Goal: Transaction & Acquisition: Purchase product/service

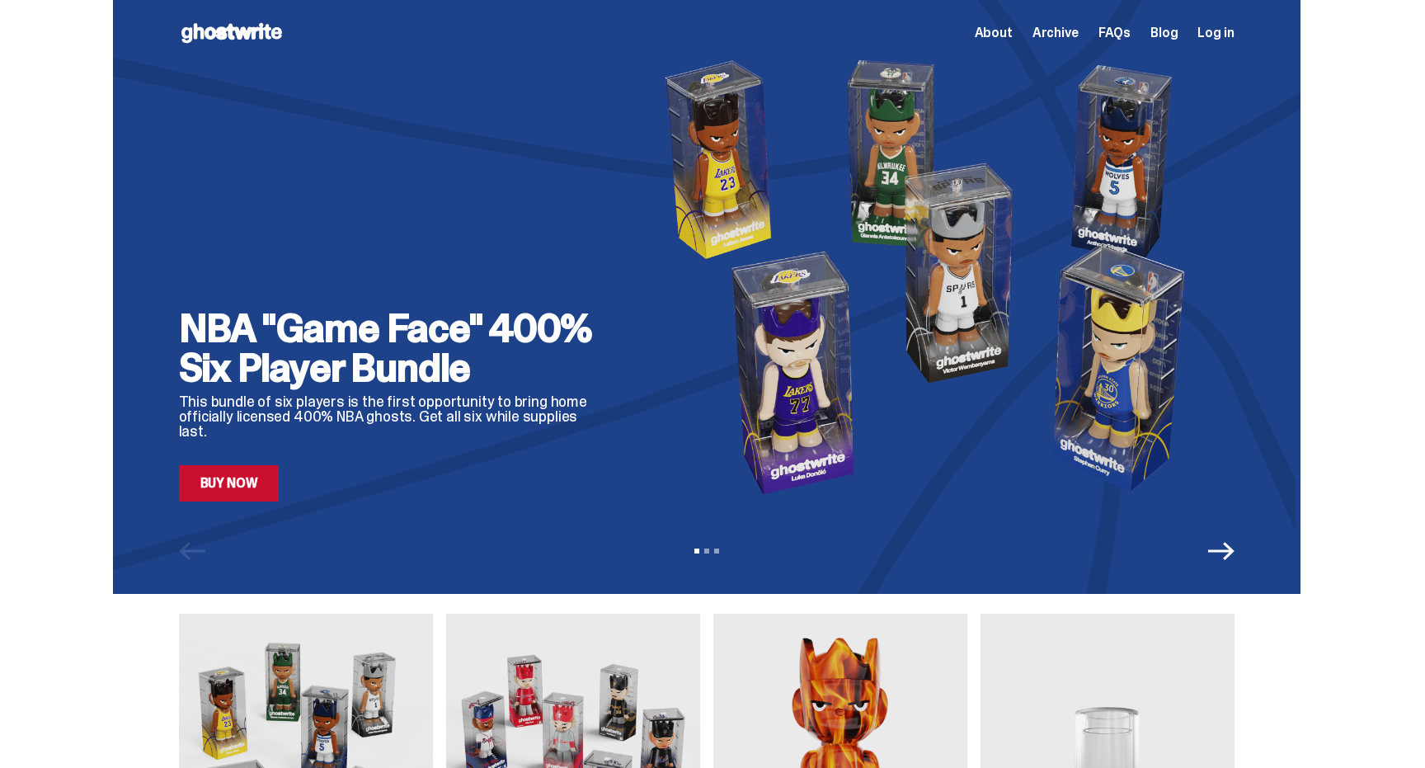
click at [1232, 548] on icon "Next" at bounding box center [1221, 551] width 26 height 26
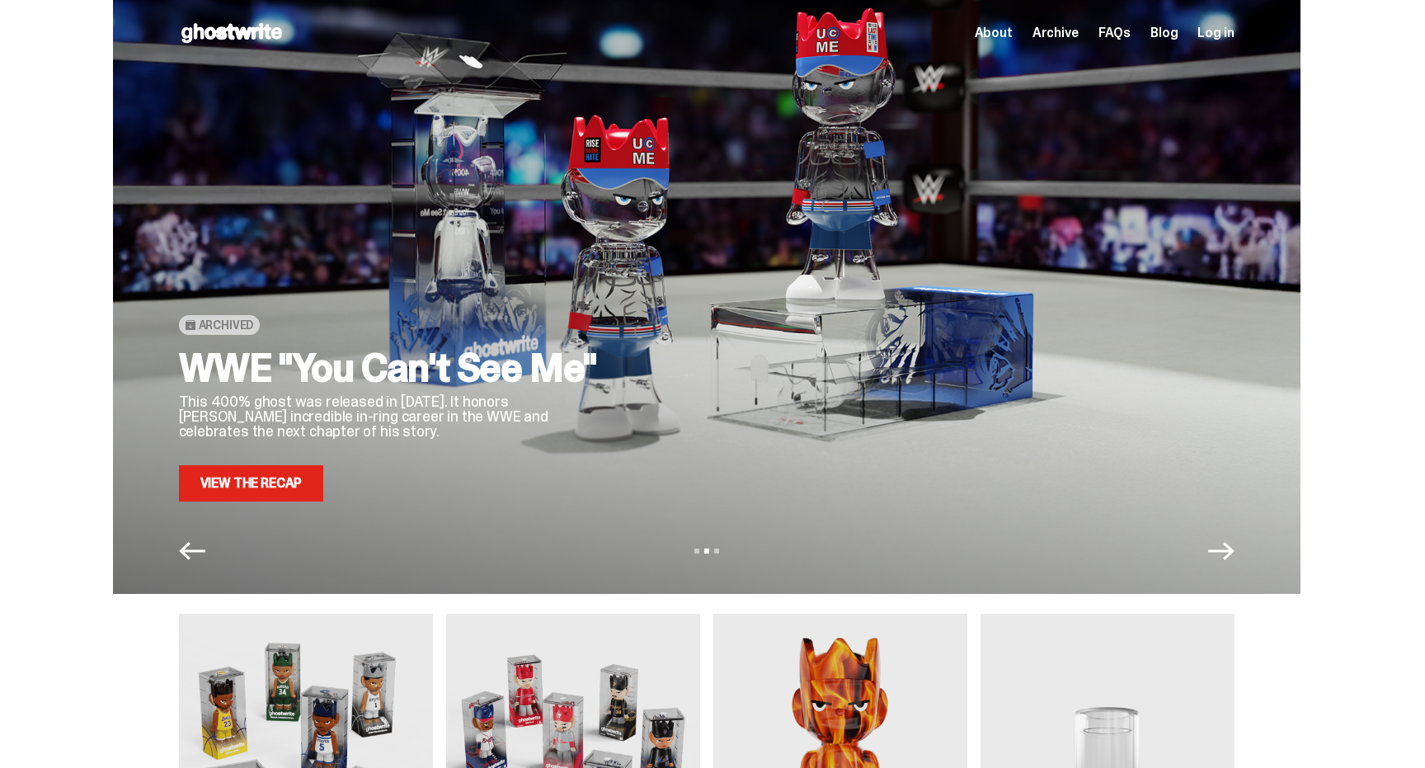
click at [1232, 548] on icon "Next" at bounding box center [1221, 551] width 26 height 26
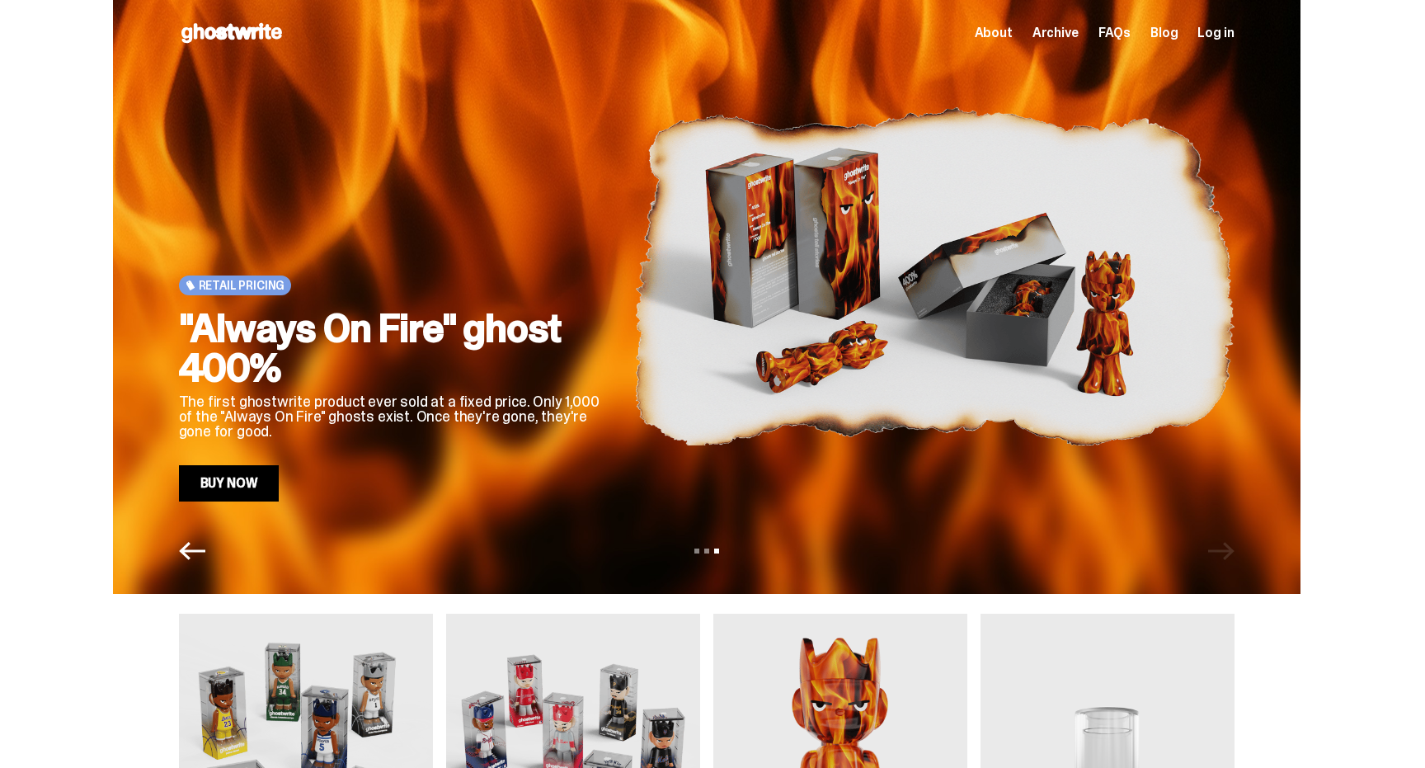
click at [200, 547] on icon "Previous" at bounding box center [192, 551] width 26 height 26
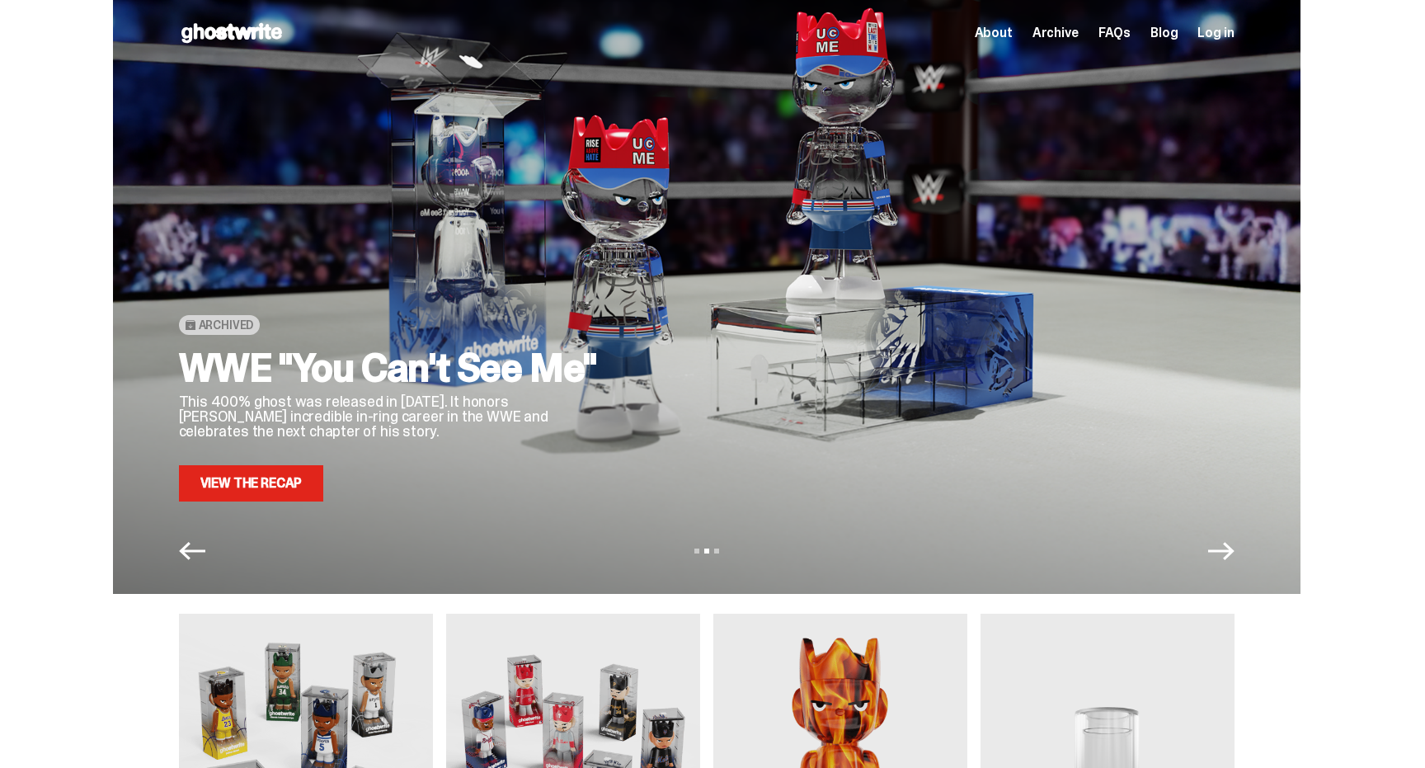
click at [193, 548] on icon "Previous" at bounding box center [192, 551] width 26 height 26
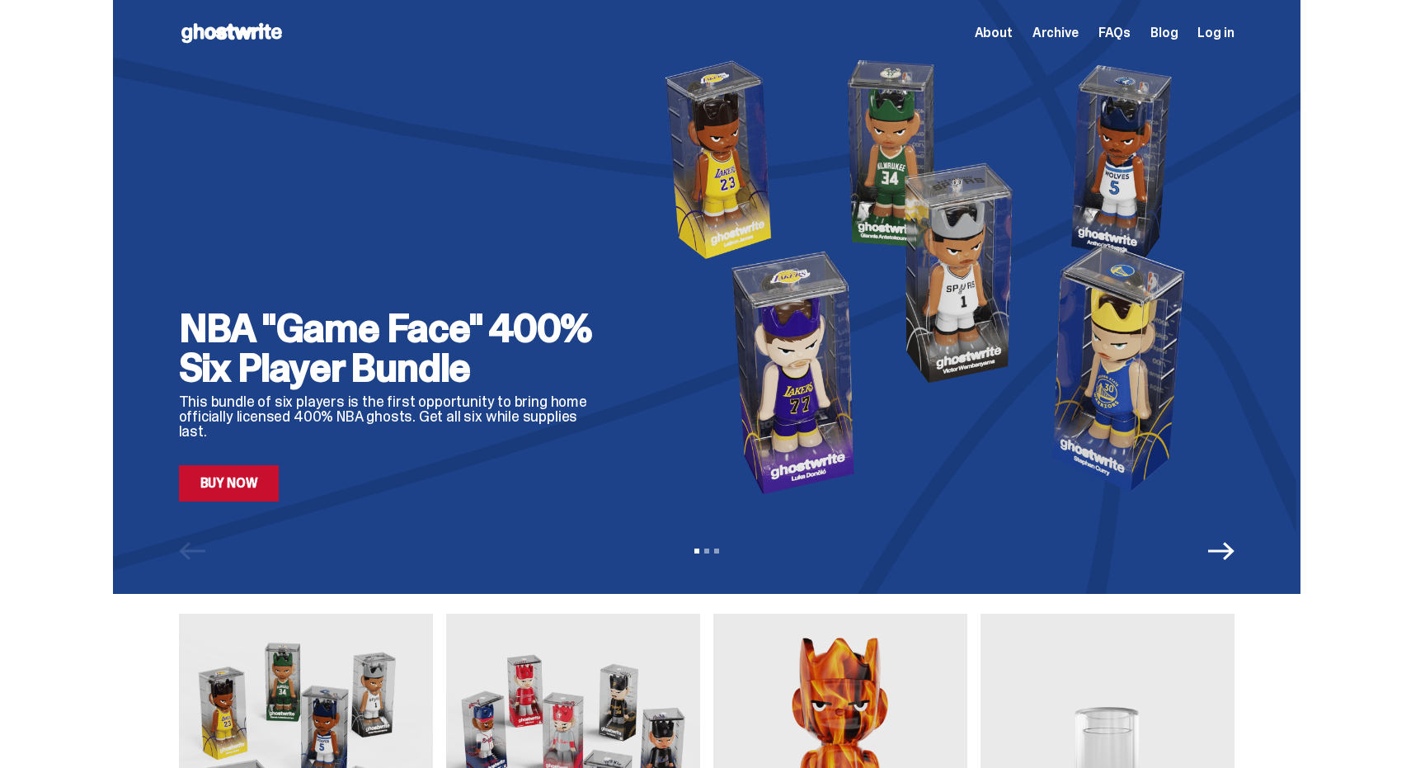
click at [756, 321] on img at bounding box center [934, 276] width 600 height 450
click at [267, 480] on link "Buy Now" at bounding box center [229, 483] width 101 height 36
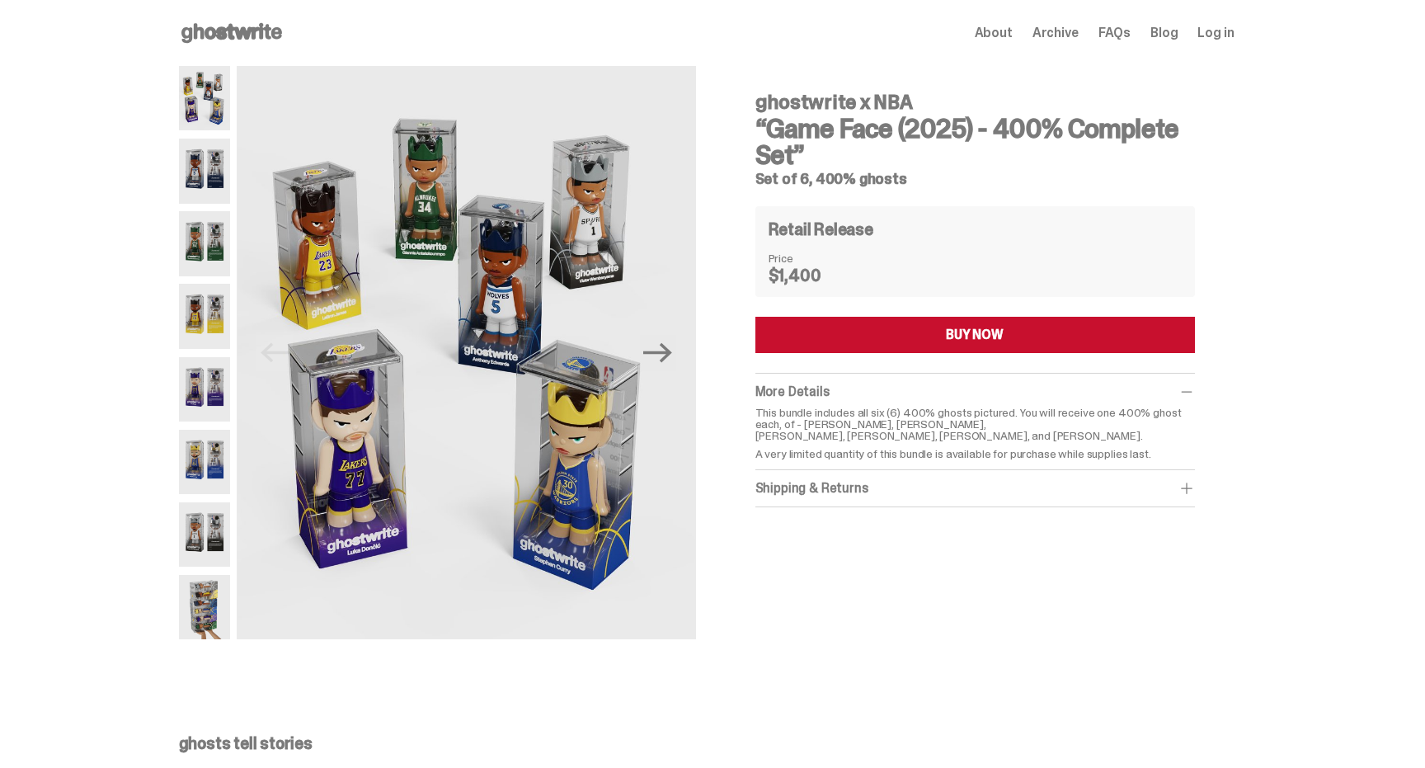
click at [200, 172] on img at bounding box center [205, 171] width 52 height 64
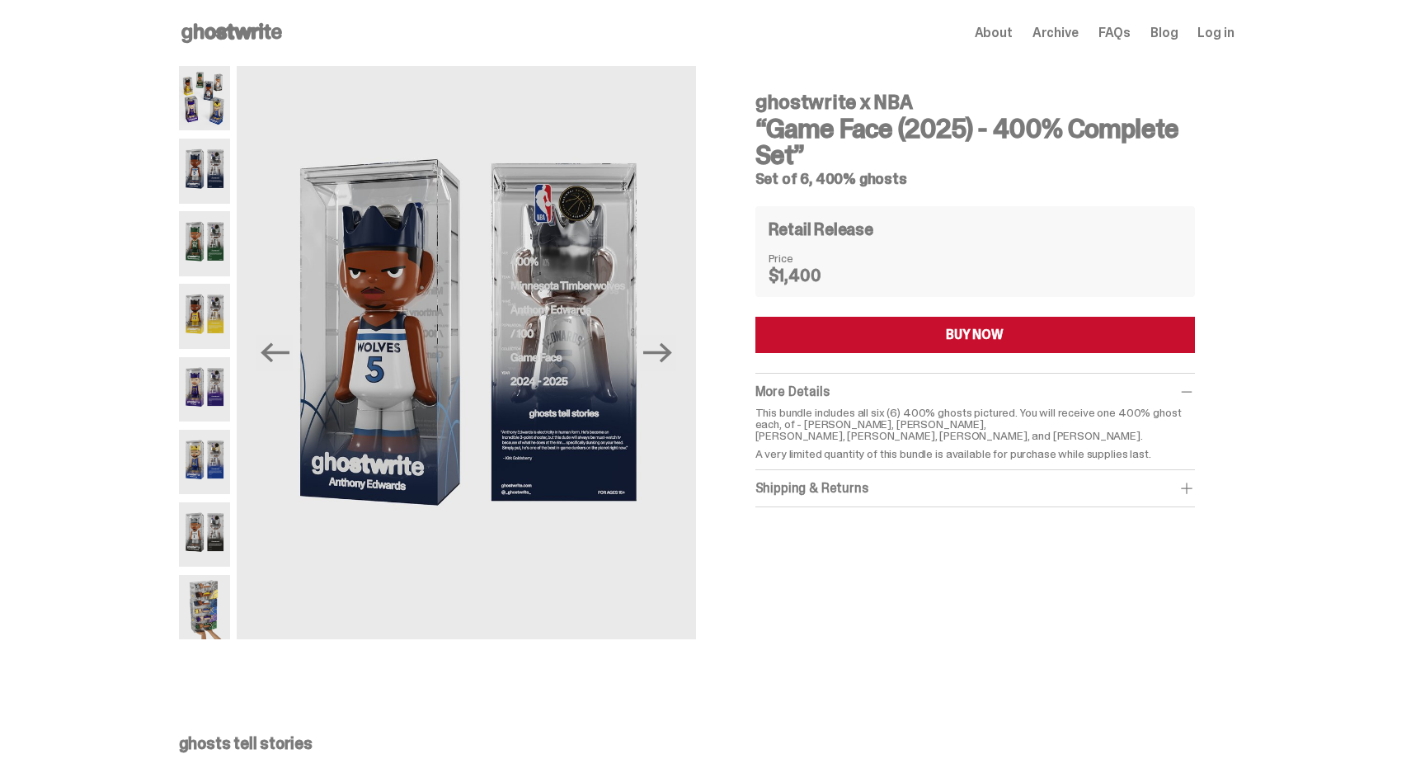
click at [211, 233] on img at bounding box center [205, 243] width 52 height 64
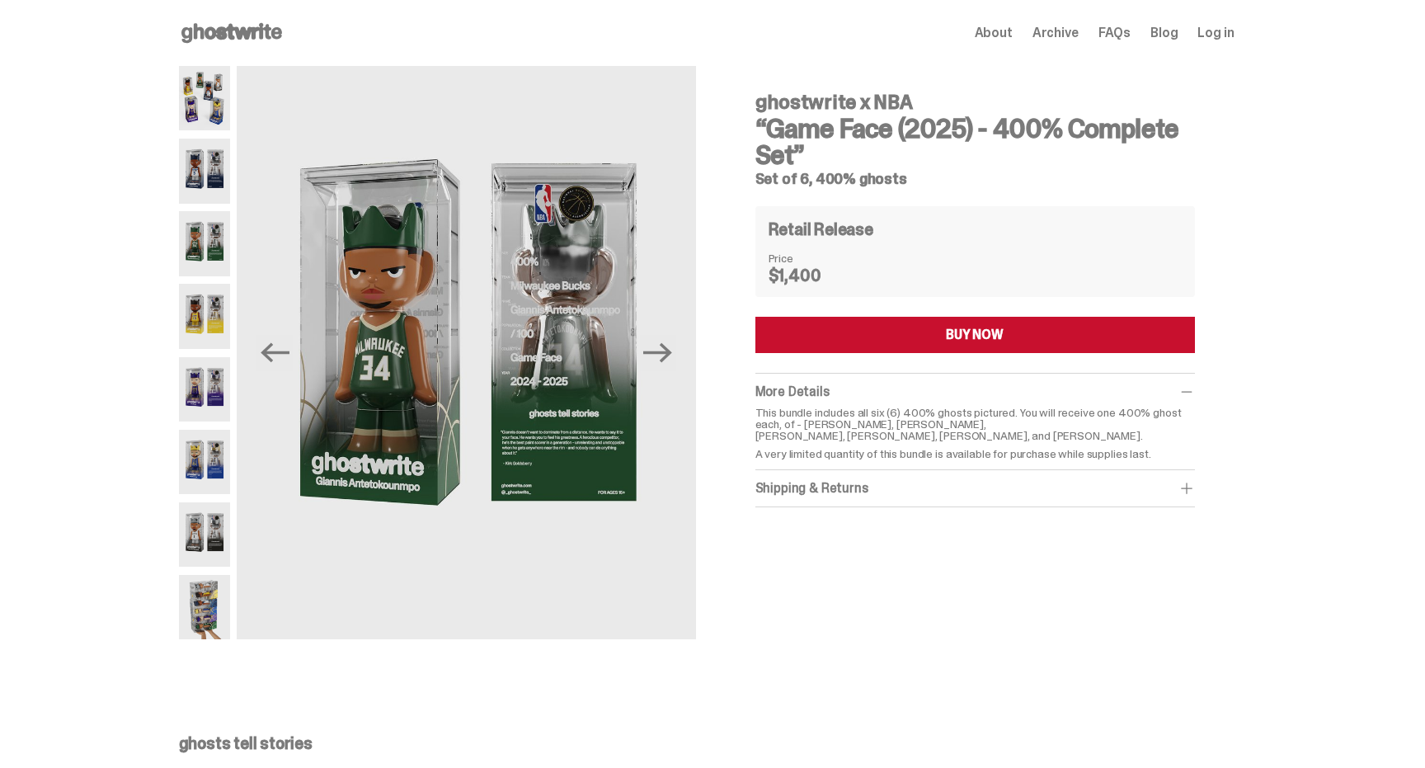
click at [208, 303] on img at bounding box center [205, 316] width 52 height 64
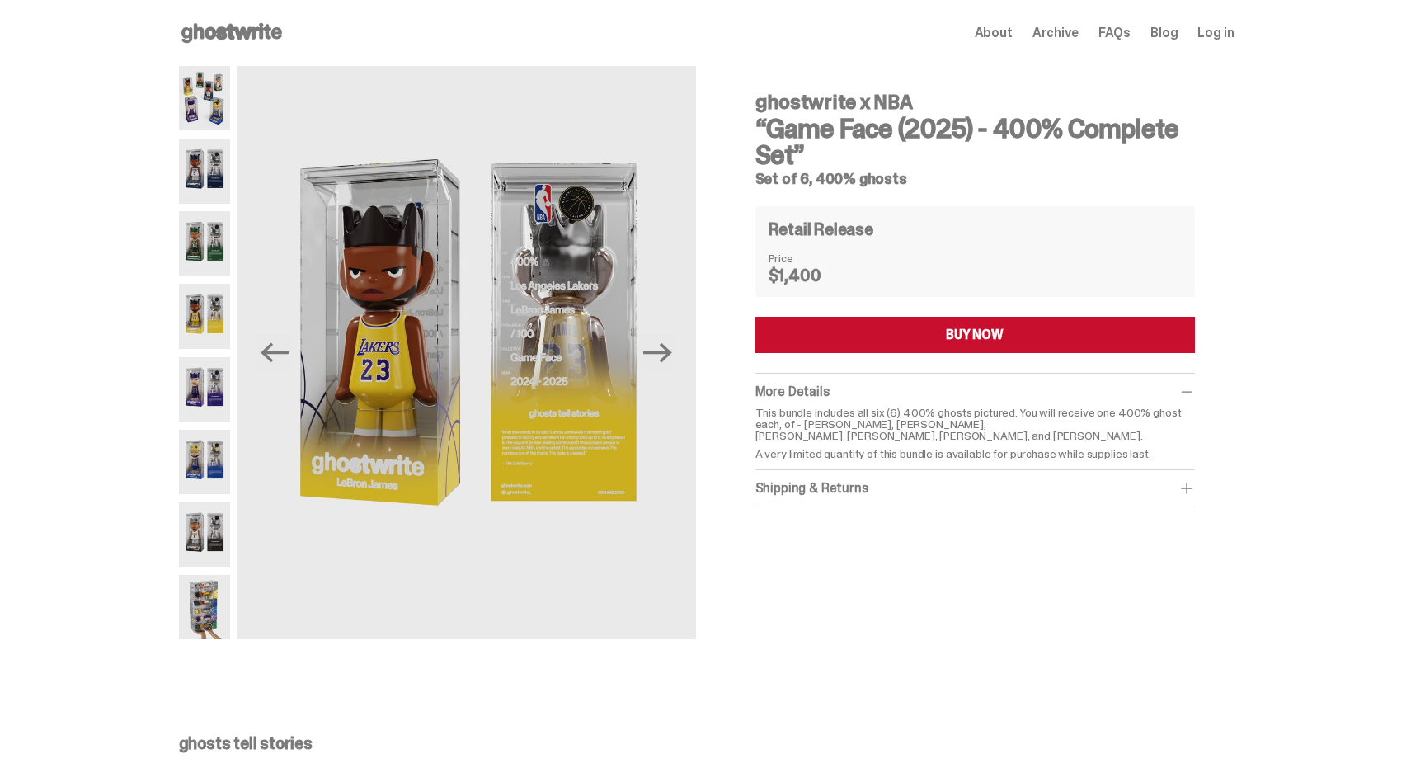
click at [218, 383] on img at bounding box center [205, 389] width 52 height 64
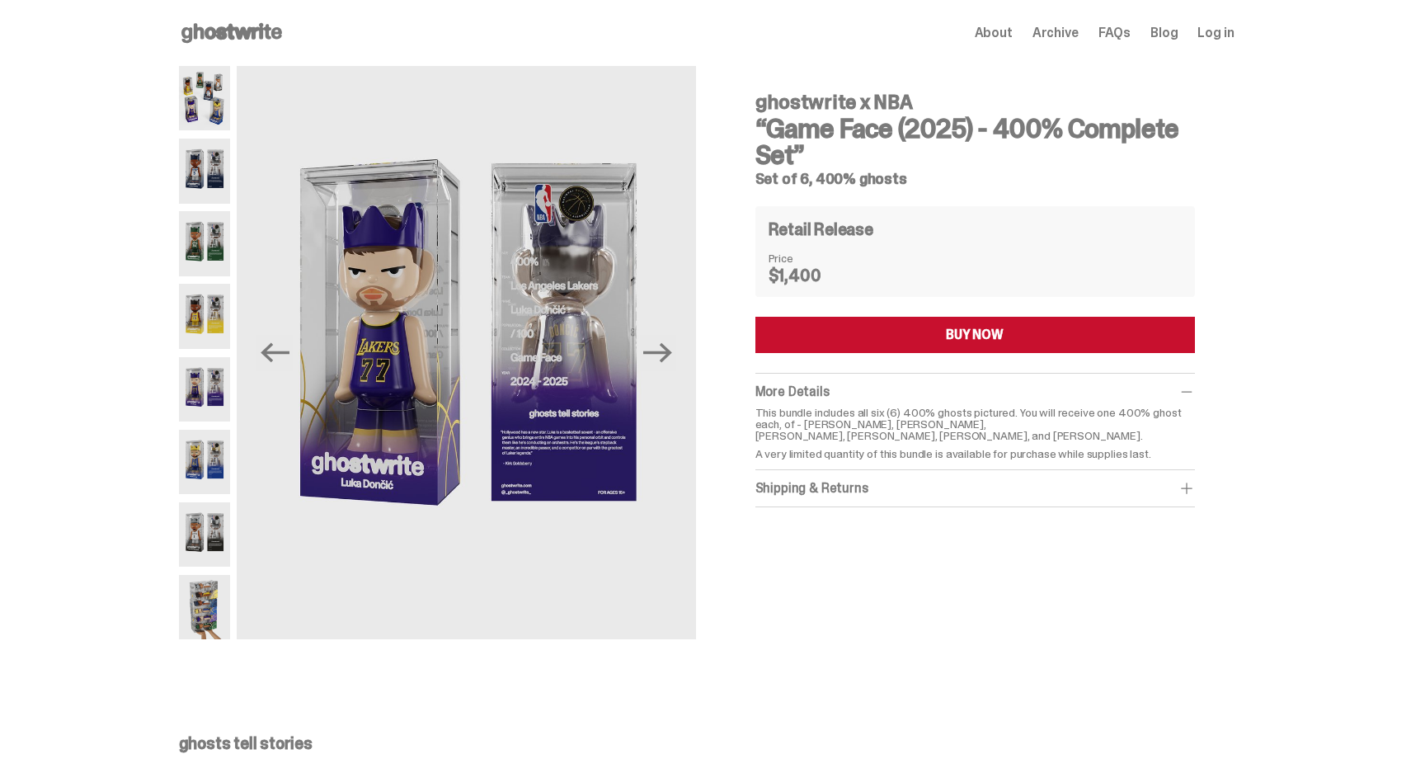
click at [212, 101] on img at bounding box center [205, 98] width 52 height 64
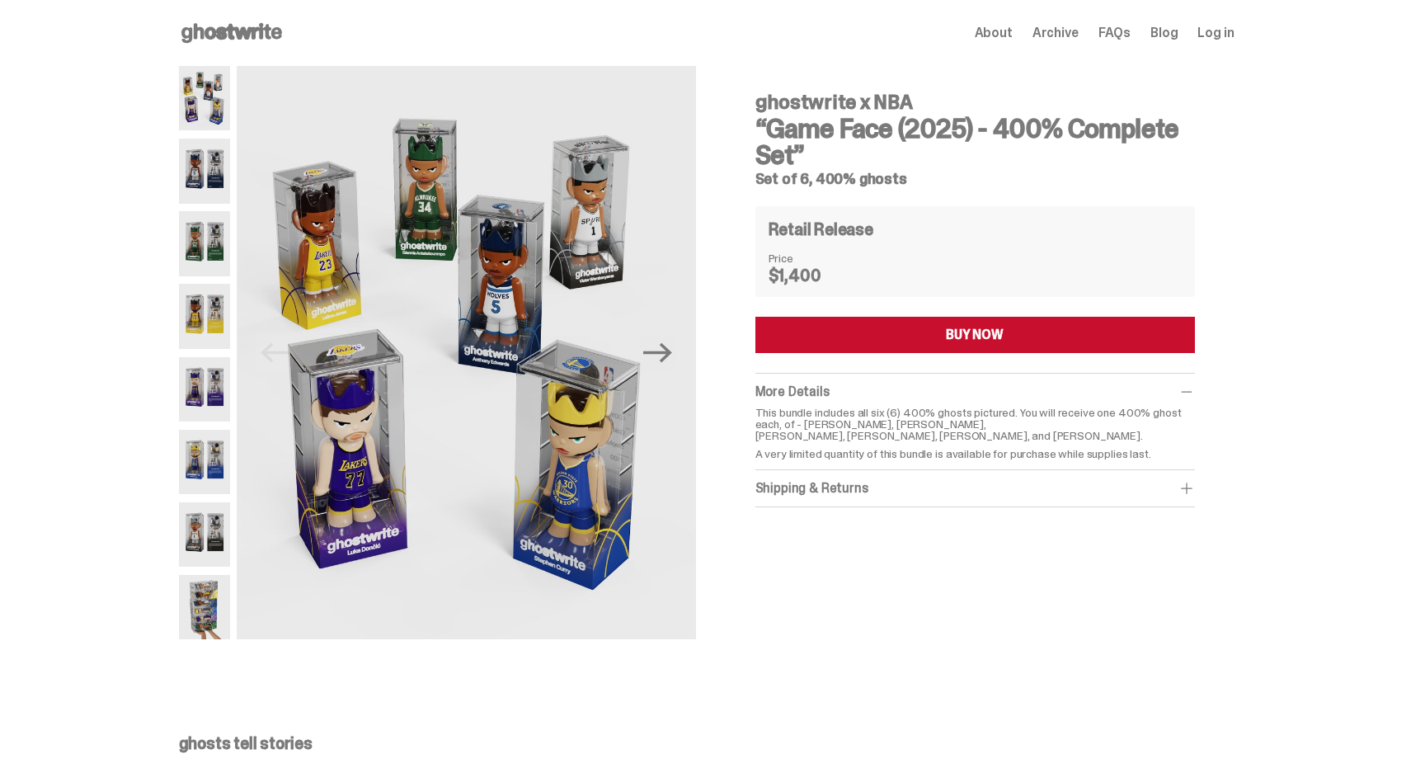
click at [248, 40] on icon at bounding box center [232, 33] width 106 height 26
